Goal: Information Seeking & Learning: Learn about a topic

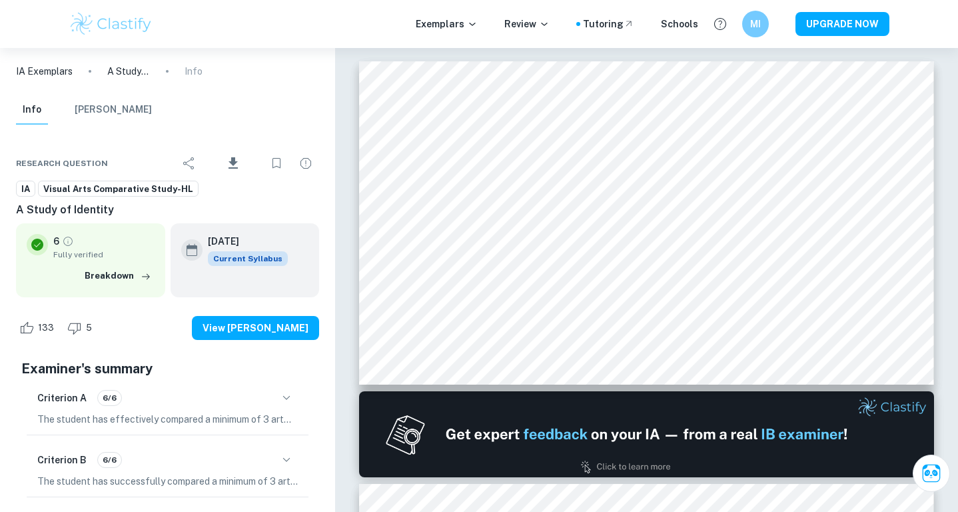
scroll to position [4508, 0]
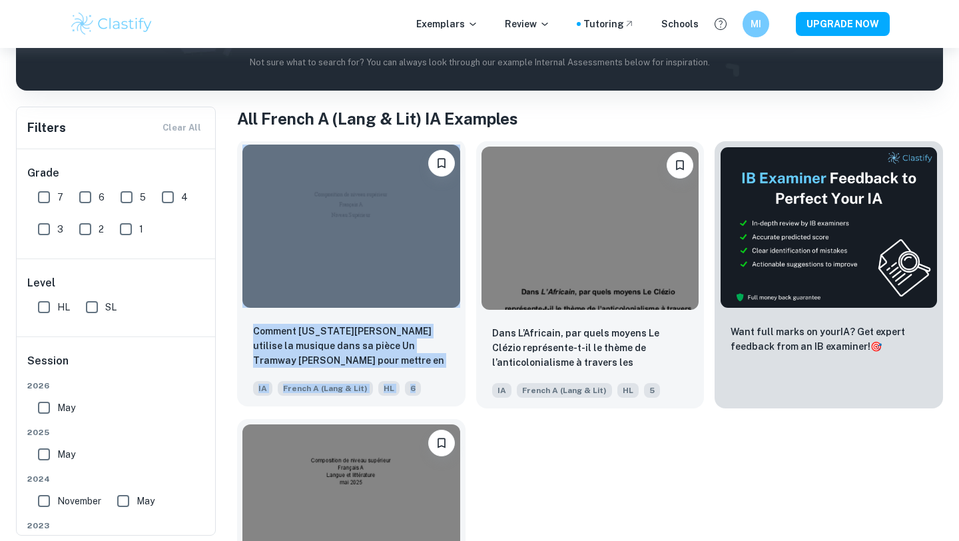
scroll to position [354, 0]
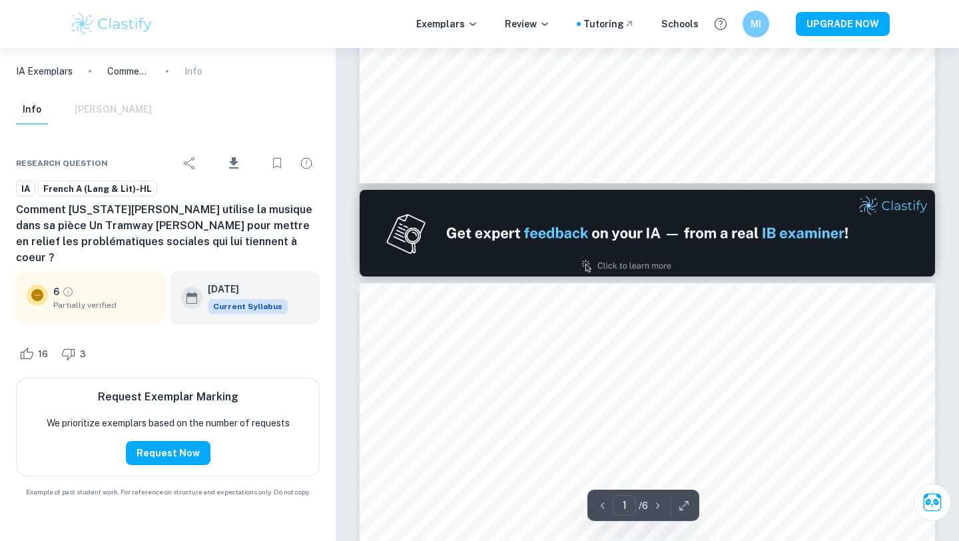
type input "2"
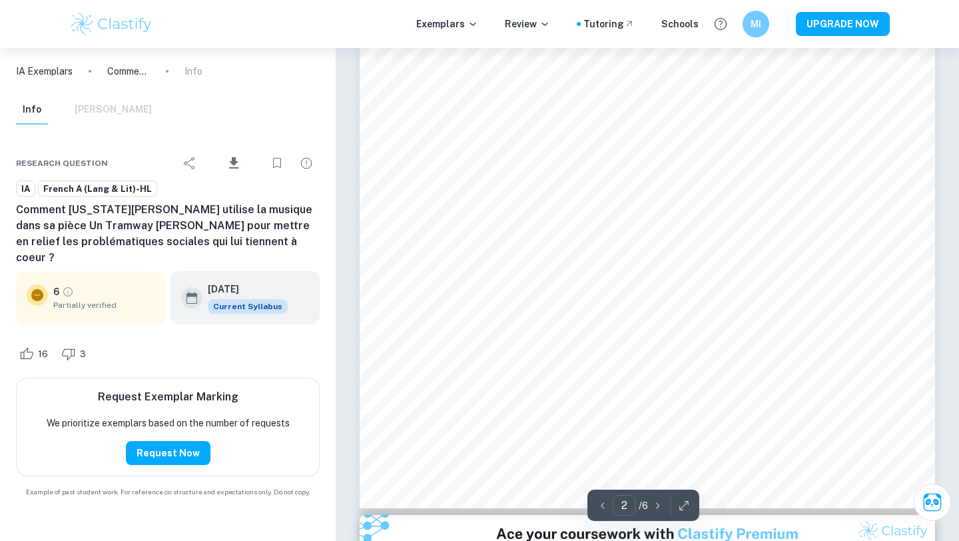
scroll to position [1363, 0]
